Goal: Navigation & Orientation: Find specific page/section

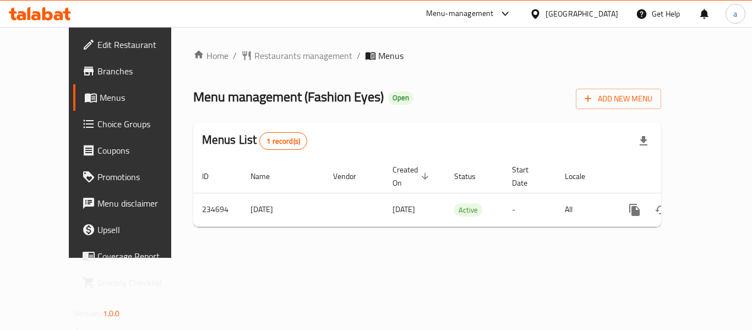
click at [541, 9] on icon at bounding box center [535, 14] width 12 height 12
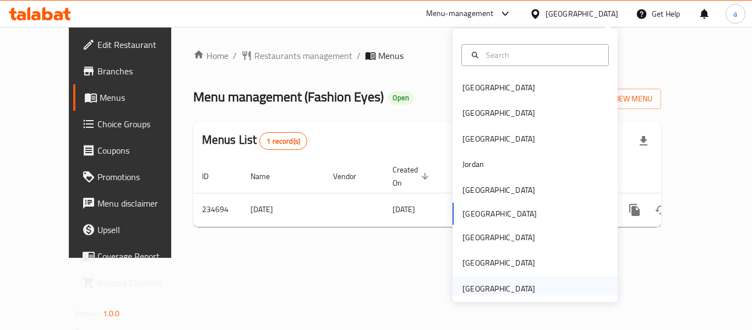
click at [495, 285] on div "[GEOGRAPHIC_DATA]" at bounding box center [498, 288] width 73 height 12
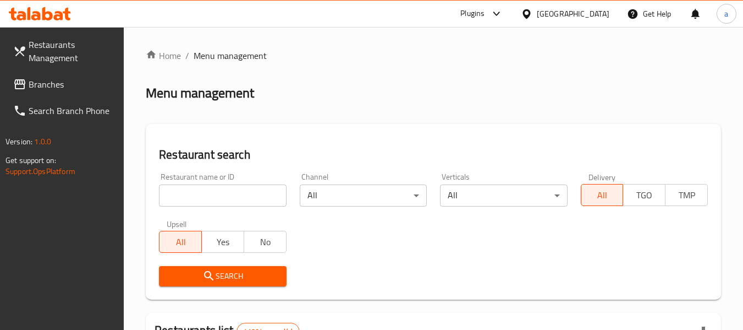
click at [69, 82] on span "Branches" at bounding box center [72, 84] width 87 height 13
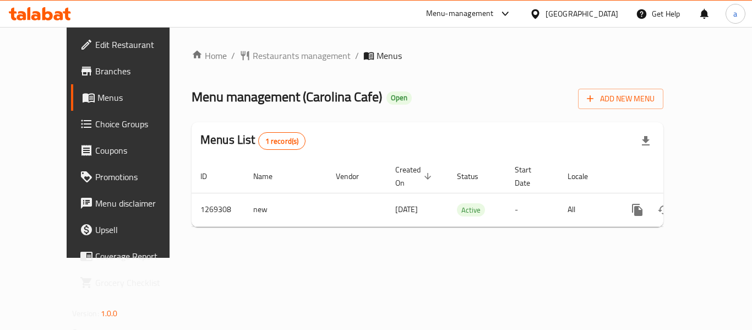
click at [225, 243] on div "Home / Restaurants management / Menus Menu management ( Carolina Cafe ) Open Ad…" at bounding box center [427, 142] width 516 height 231
click at [498, 15] on div at bounding box center [503, 13] width 18 height 13
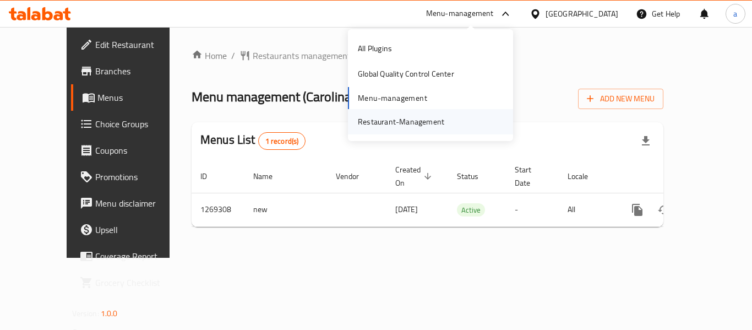
click at [386, 125] on div "Restaurant-Management" at bounding box center [401, 122] width 86 height 12
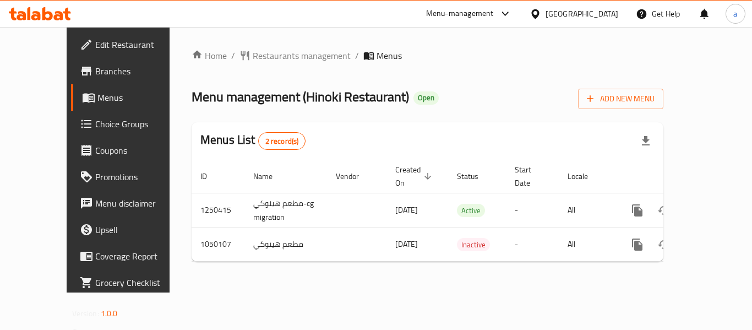
click at [444, 10] on div "Menu-management" at bounding box center [460, 13] width 68 height 13
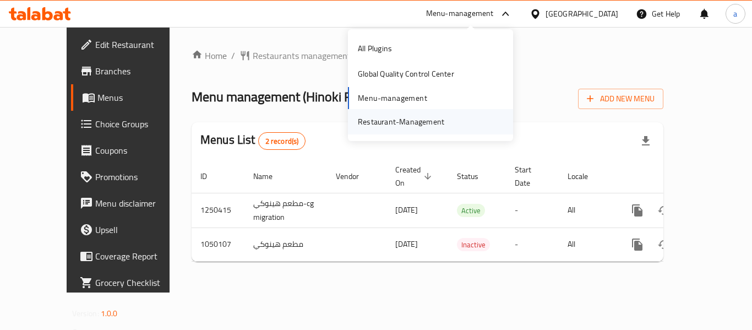
click at [420, 116] on div "Restaurant-Management" at bounding box center [401, 122] width 86 height 12
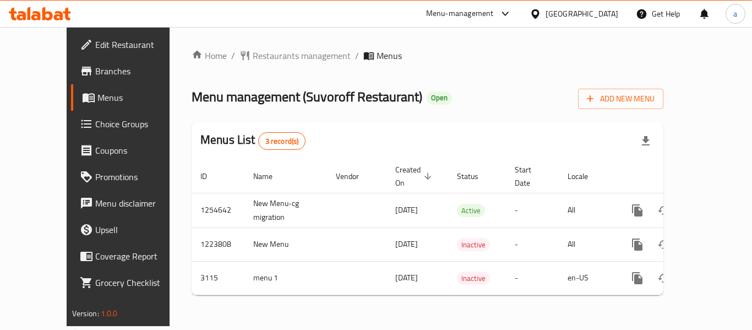
click at [475, 8] on div "Menu-management" at bounding box center [460, 13] width 68 height 13
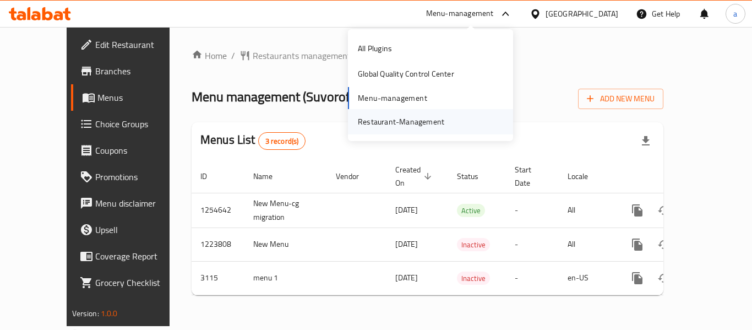
click at [404, 113] on div "Restaurant-Management" at bounding box center [401, 121] width 104 height 25
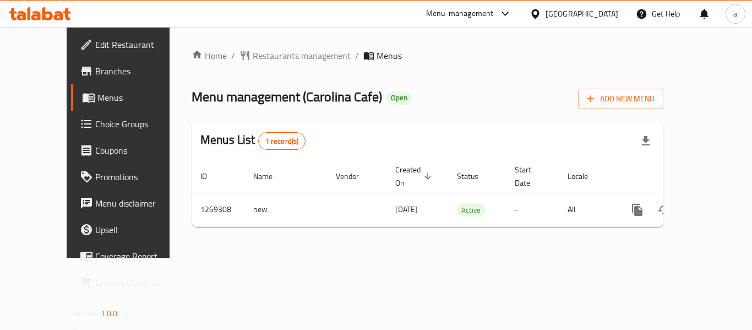
click at [594, 18] on div "[GEOGRAPHIC_DATA]" at bounding box center [581, 14] width 73 height 12
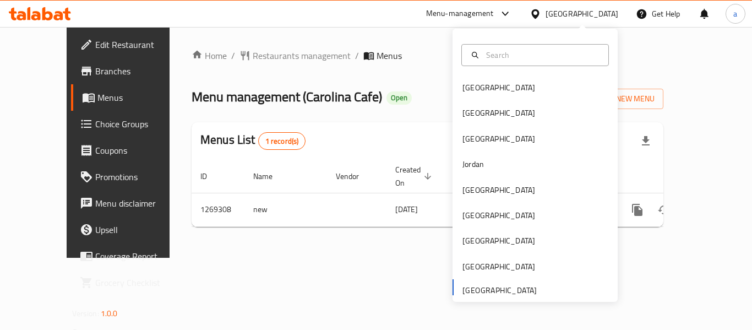
click at [452, 7] on div "Menu-management" at bounding box center [460, 13] width 68 height 13
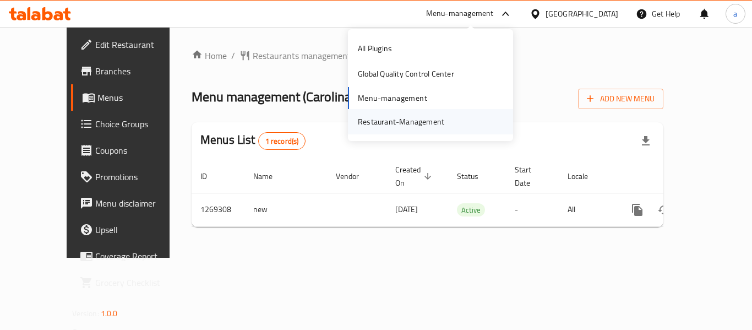
click at [407, 121] on div "Restaurant-Management" at bounding box center [401, 122] width 86 height 12
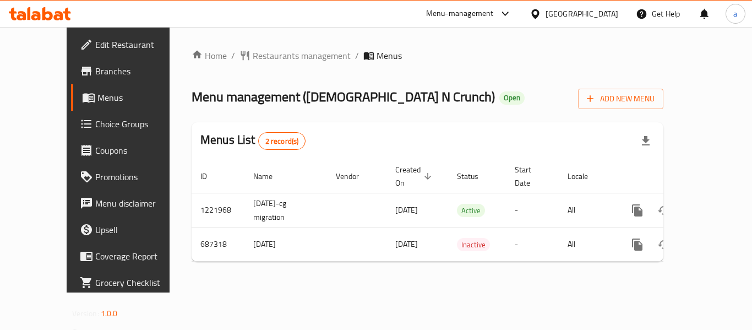
click at [470, 17] on div "Menu-management" at bounding box center [460, 13] width 68 height 13
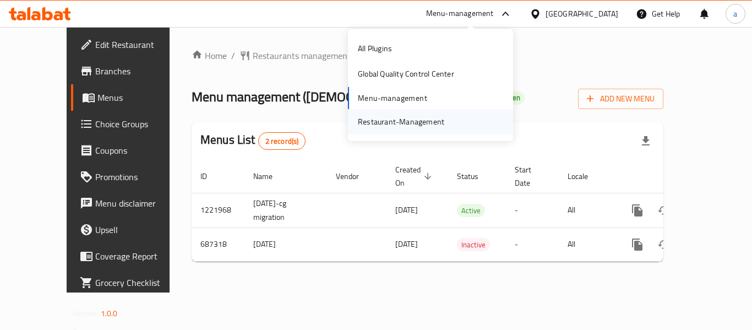
click at [403, 114] on div "Restaurant-Management" at bounding box center [401, 121] width 104 height 25
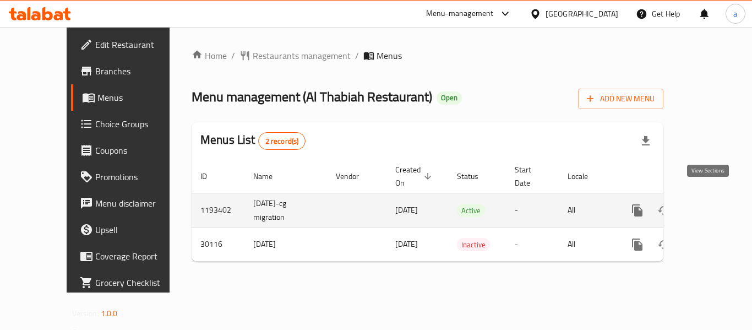
click at [710, 204] on icon "enhanced table" at bounding box center [716, 210] width 13 height 13
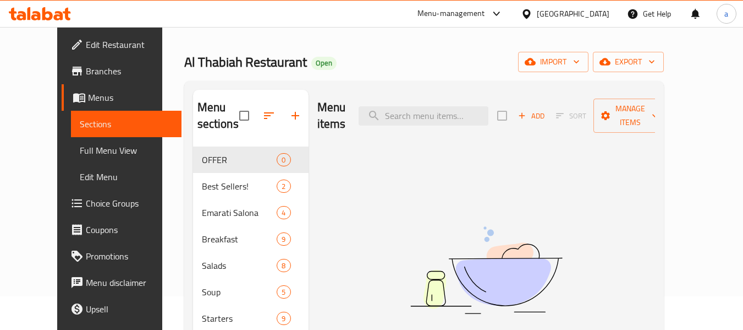
scroll to position [24, 0]
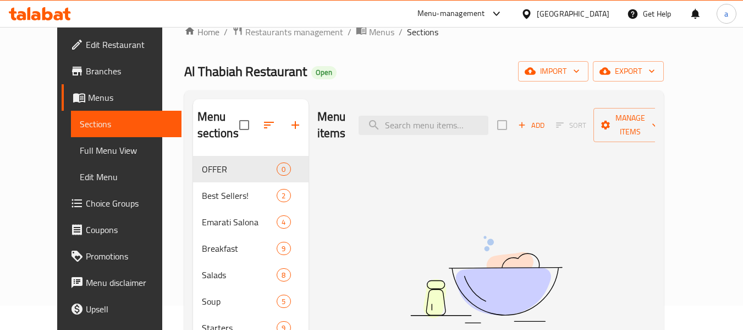
click at [561, 12] on div "[GEOGRAPHIC_DATA]" at bounding box center [573, 14] width 73 height 12
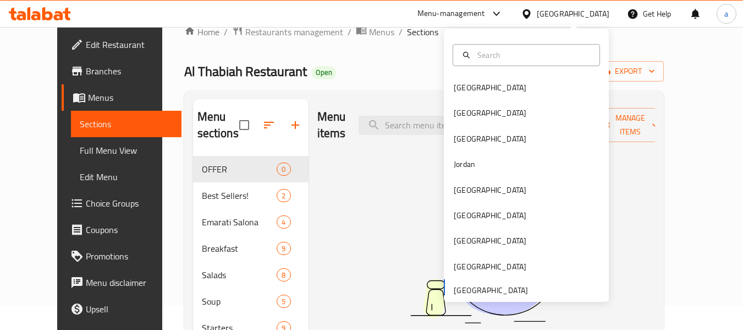
click at [443, 4] on div "Menu-management" at bounding box center [460, 14] width 103 height 26
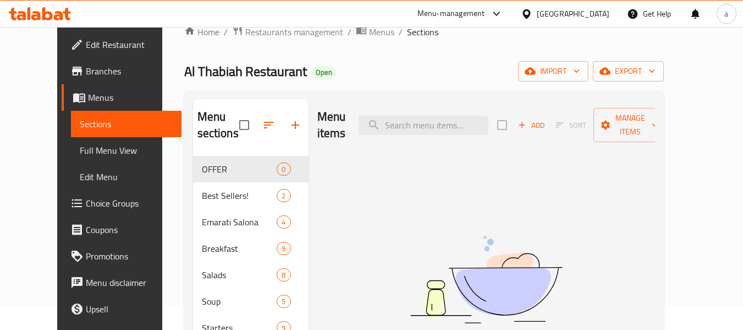
click at [443, 9] on div "Menu-management" at bounding box center [452, 13] width 68 height 13
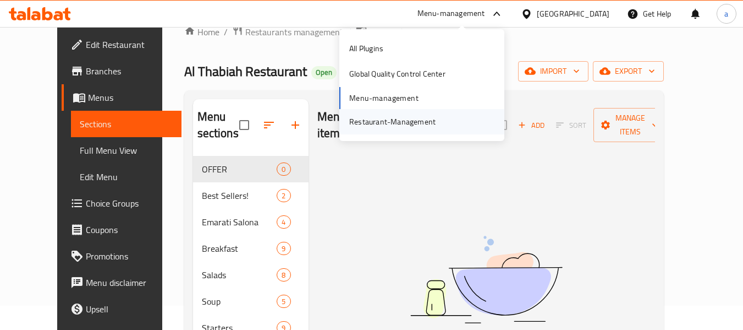
click at [393, 127] on div "Restaurant-Management" at bounding box center [392, 122] width 86 height 12
